Goal: Navigation & Orientation: Find specific page/section

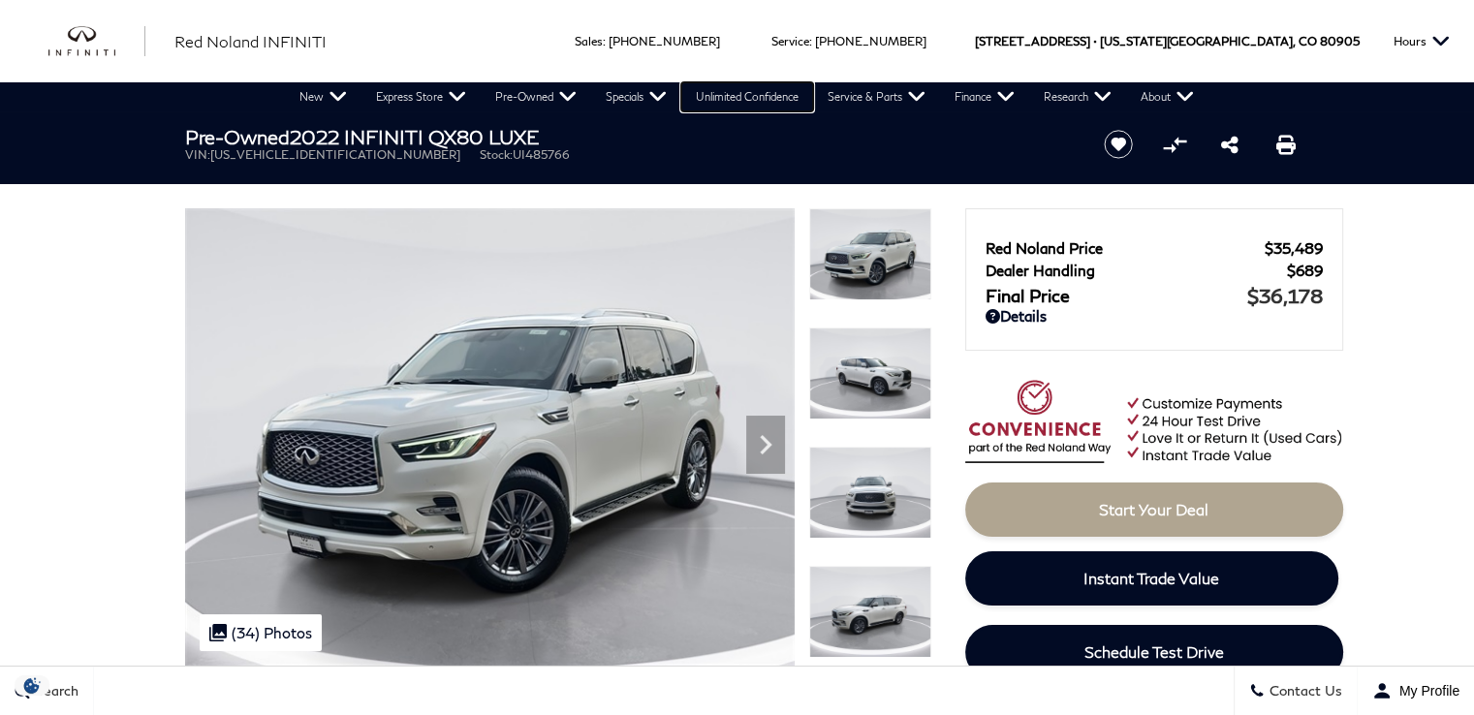
click at [737, 103] on link "Unlimited Confidence" at bounding box center [747, 96] width 132 height 29
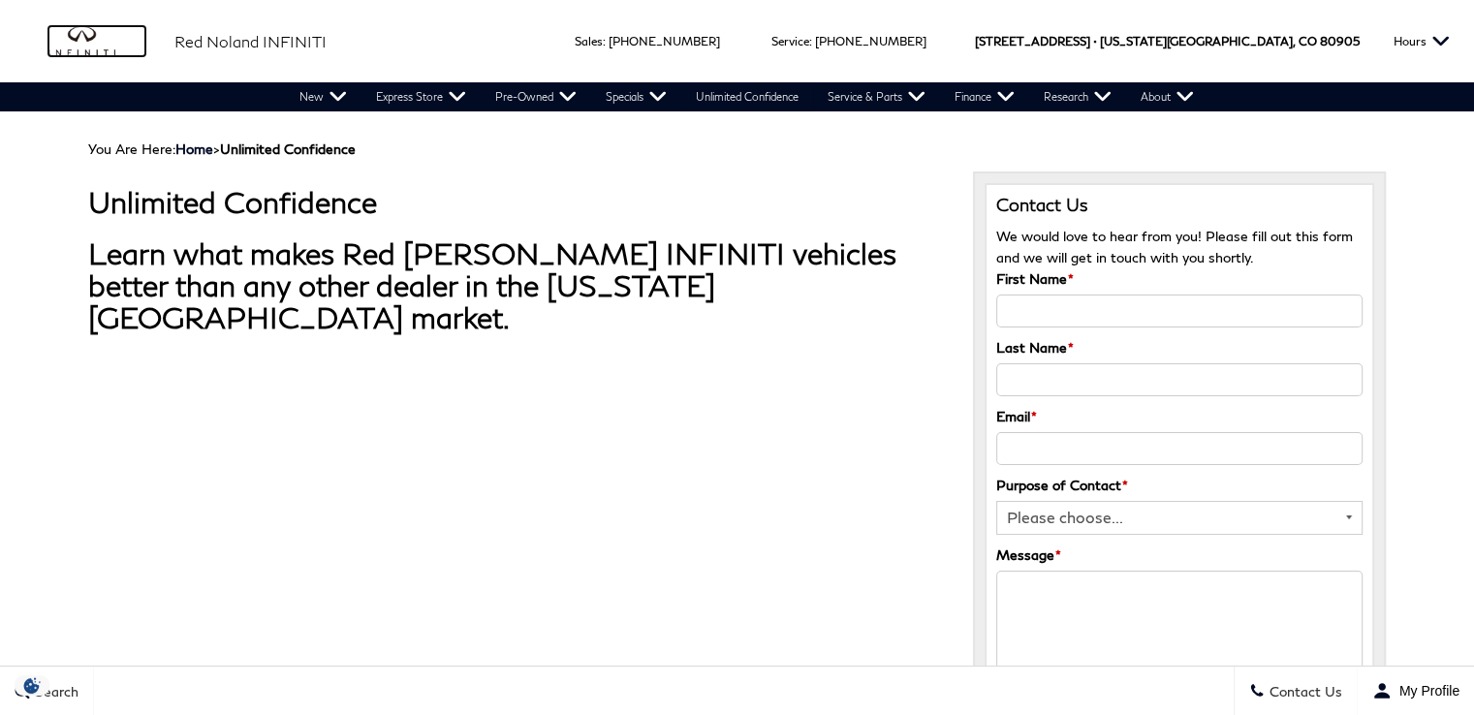
click at [64, 47] on img "infiniti" at bounding box center [96, 41] width 97 height 31
